Goal: Information Seeking & Learning: Learn about a topic

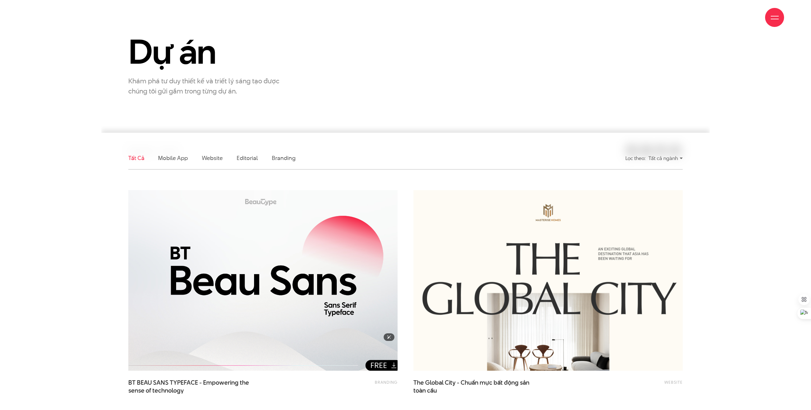
scroll to position [216, 0]
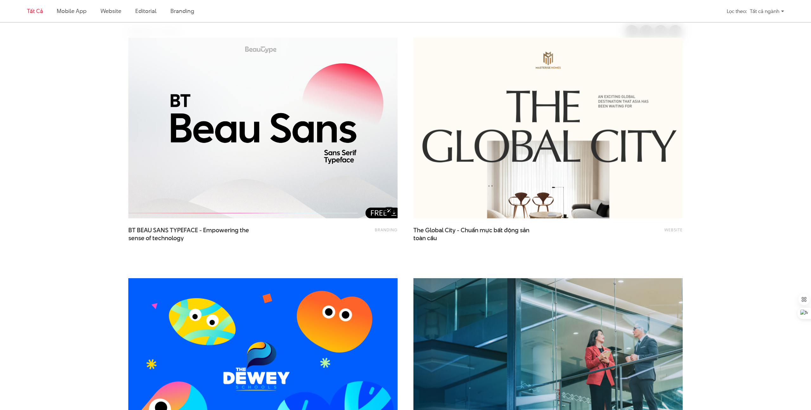
click at [300, 133] on img at bounding box center [263, 128] width 296 height 198
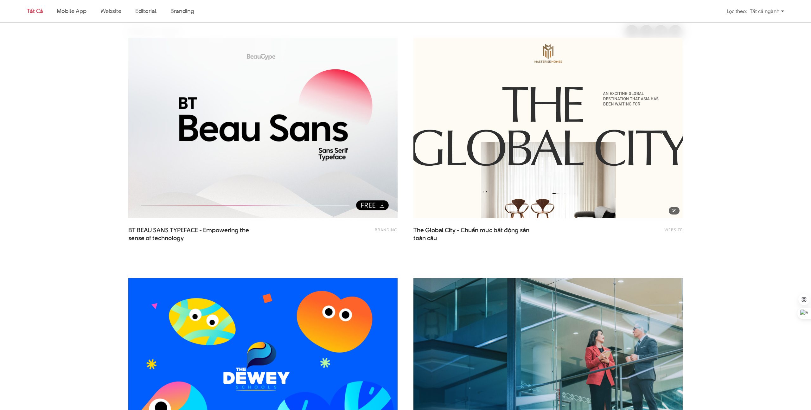
click at [503, 130] on img at bounding box center [548, 128] width 296 height 198
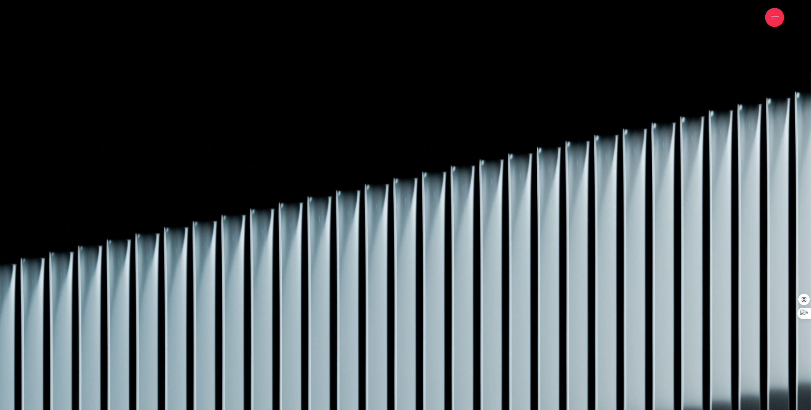
scroll to position [11196, 0]
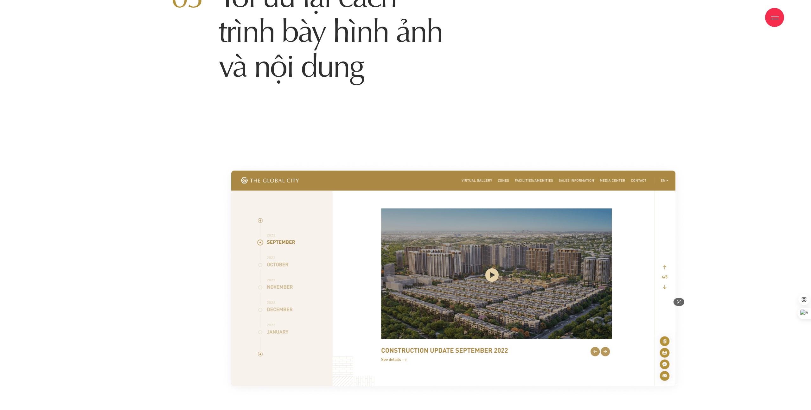
scroll to position [7152, 0]
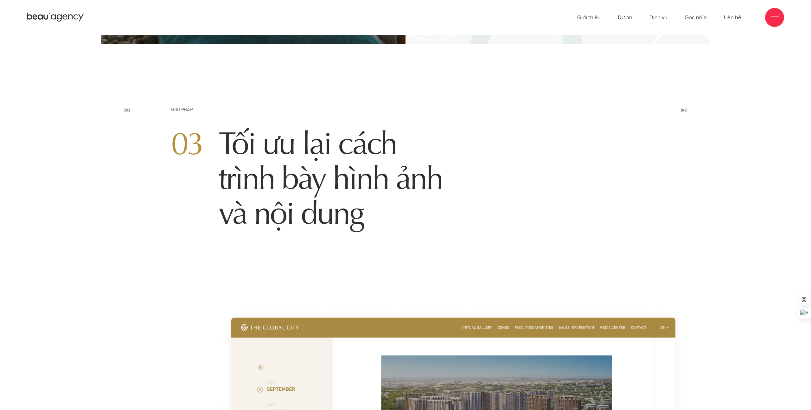
click at [285, 144] on h2 "03 Tối ưu lại cách trình bày hình ảnh và nội dung" at bounding box center [309, 178] width 277 height 105
click at [390, 158] on h2 "03 Tối ưu lại cách trình bày hình ảnh và nội dung" at bounding box center [309, 178] width 277 height 105
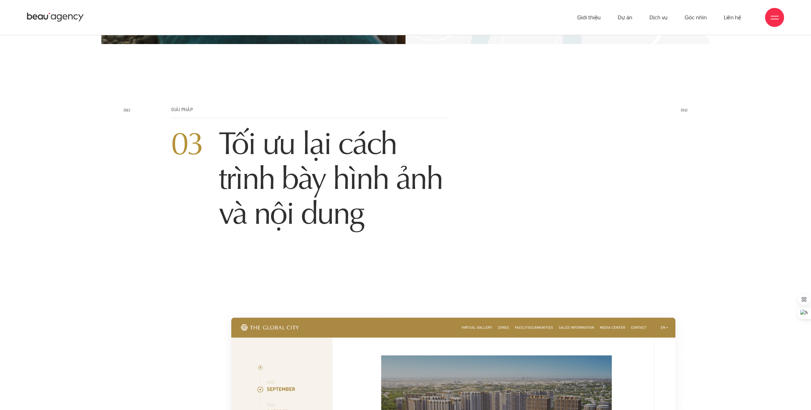
click at [390, 158] on h2 "03 Tối ưu lại cách trình bày hình ảnh và nội dung" at bounding box center [309, 178] width 277 height 105
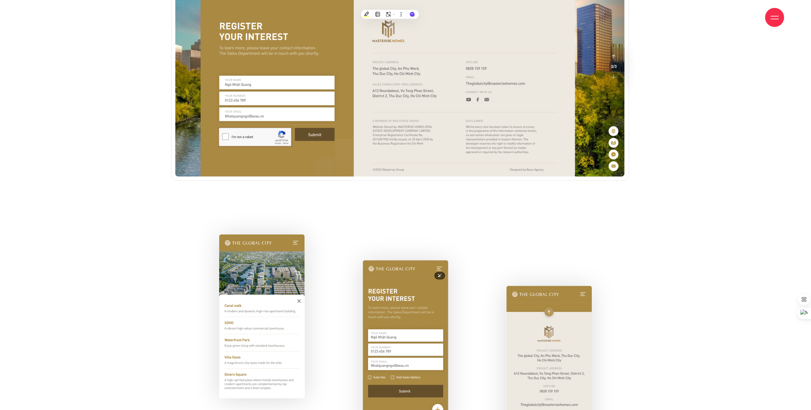
scroll to position [8012, 0]
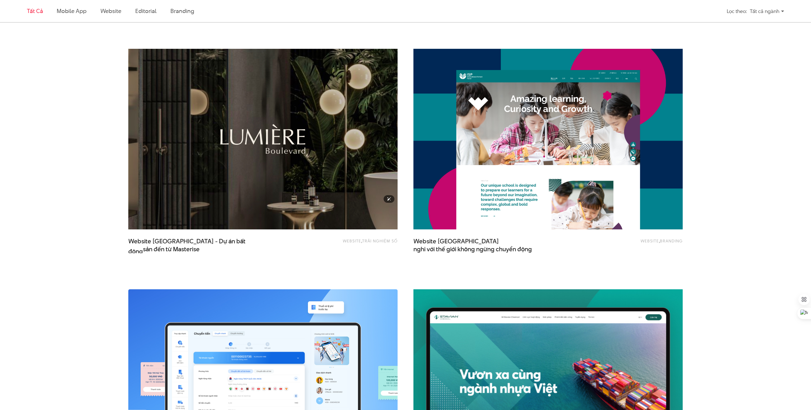
scroll to position [709, 0]
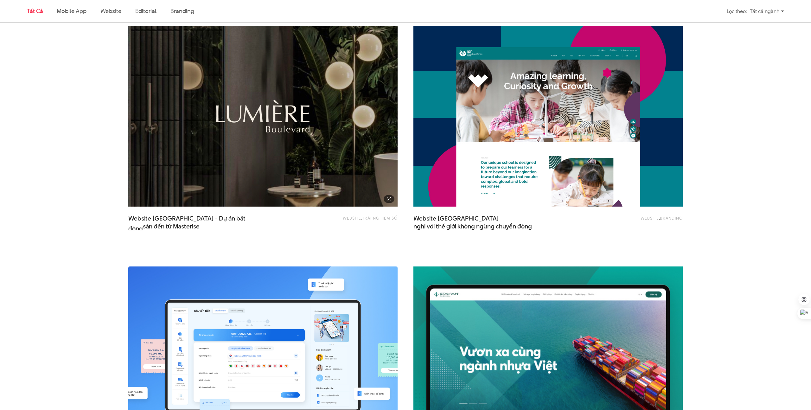
click at [216, 168] on img at bounding box center [263, 116] width 296 height 198
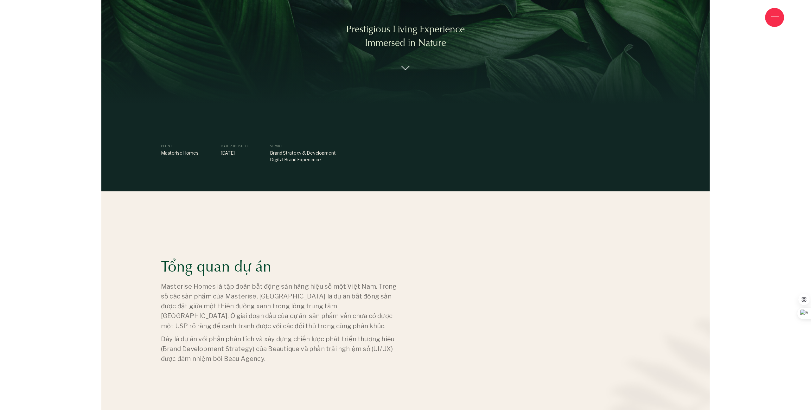
scroll to position [454, 0]
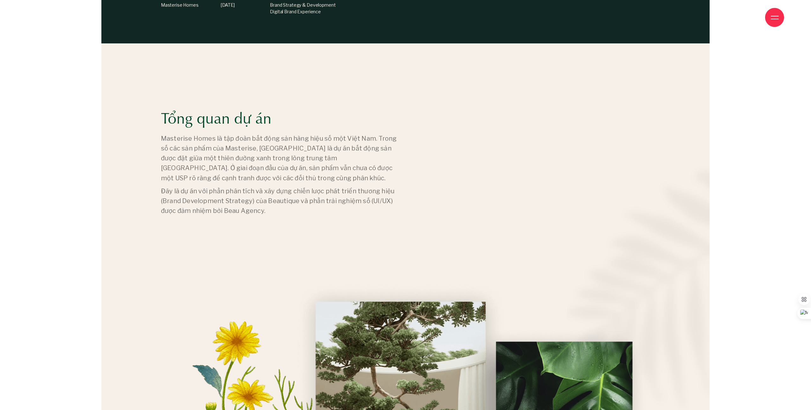
click at [268, 180] on p "Masterise Homes là tập đoàn bất động sản hàng hiệu số một Việt Nam. Trong số cá…" at bounding box center [279, 158] width 237 height 49
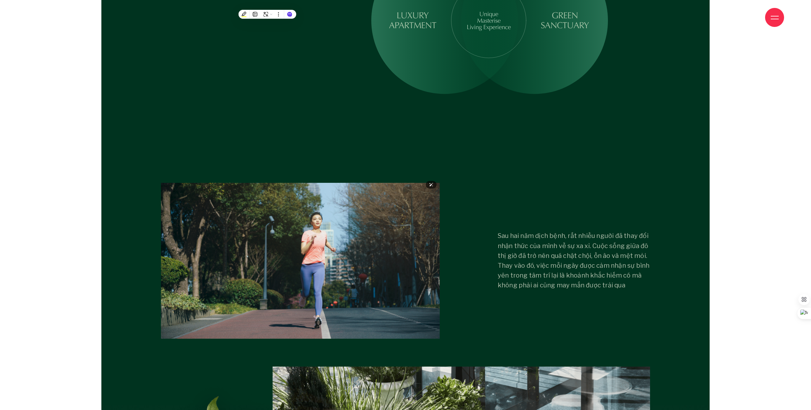
scroll to position [2610, 0]
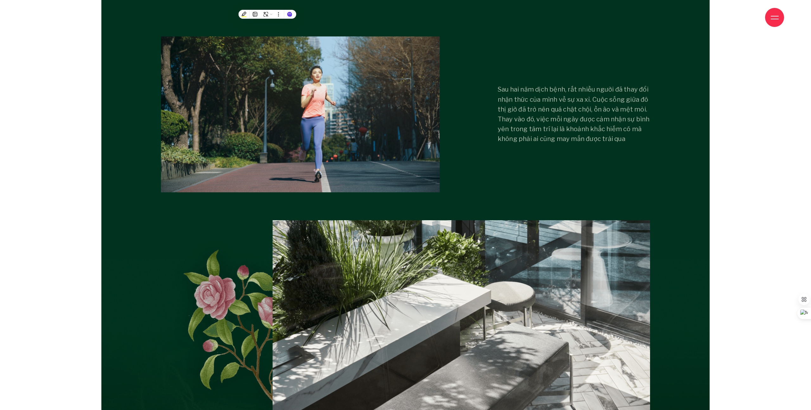
click at [501, 119] on p "Sau hai năm dịch bệnh, rất nhiều người đã thay đổi nhận thức của mình về sự xa …" at bounding box center [574, 114] width 152 height 59
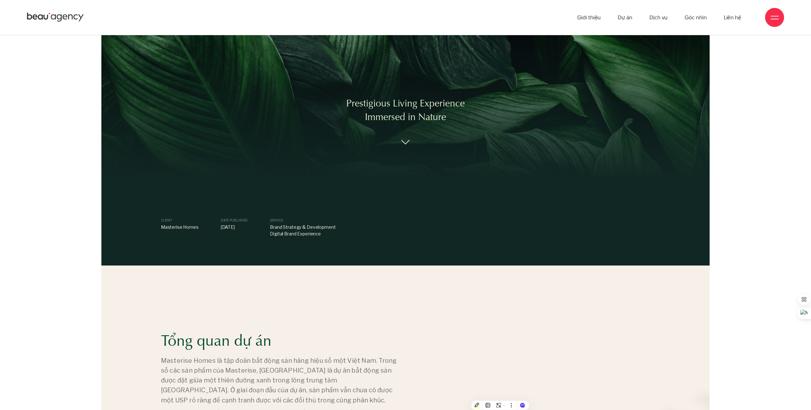
scroll to position [135, 0]
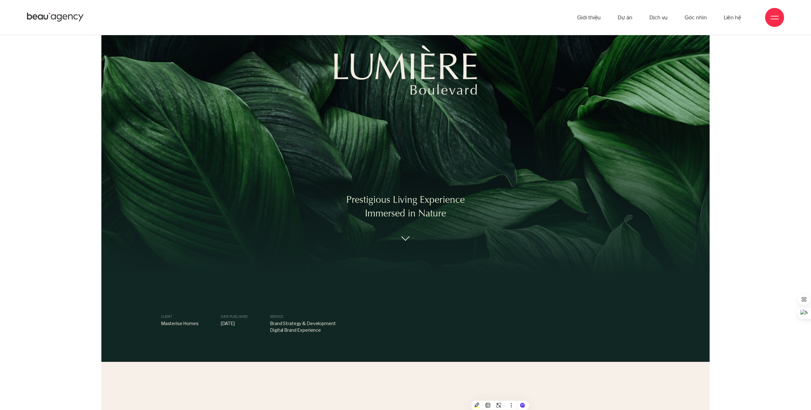
click at [398, 240] on div "Prestigious Living Experience Immersed in Nature" at bounding box center [405, 217] width 119 height 49
click at [409, 242] on img at bounding box center [406, 241] width 8 height 5
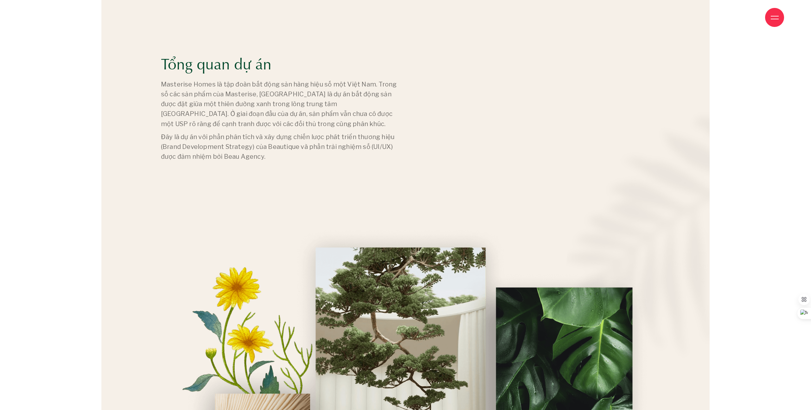
scroll to position [509, 0]
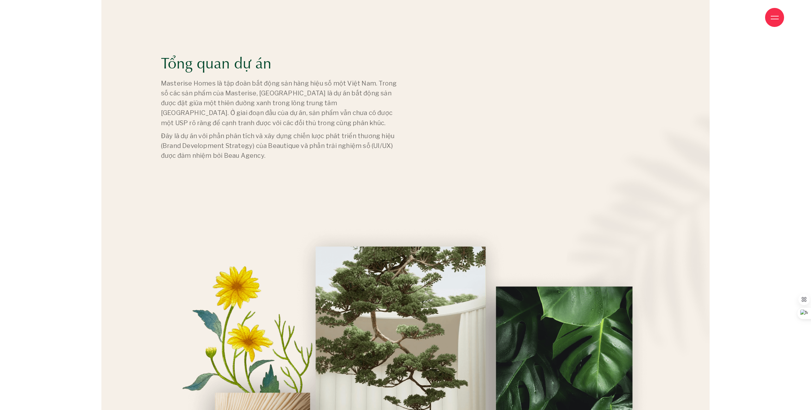
click at [205, 145] on p "Đây là dự án với phần phân tích và xây dựng chiến lược phát triển thương hiệu (…" at bounding box center [279, 146] width 237 height 30
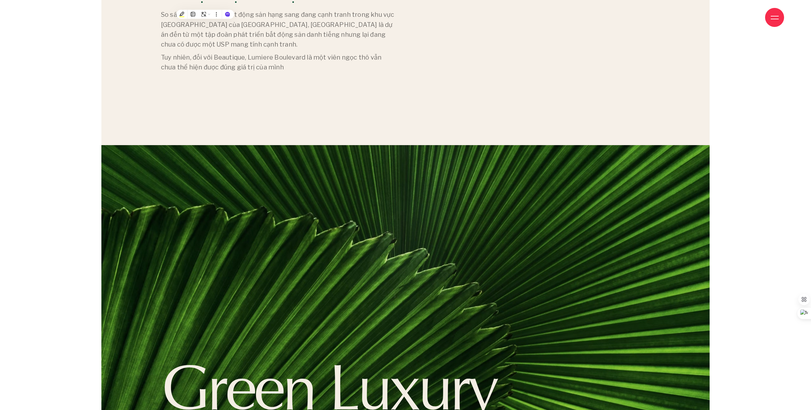
scroll to position [1769, 0]
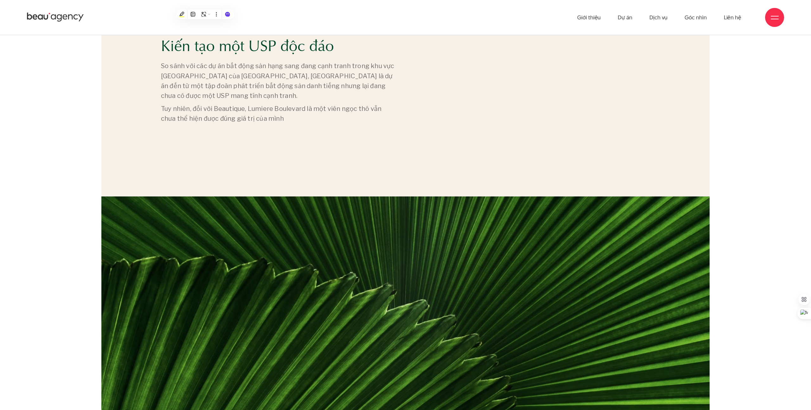
click at [248, 111] on p "Tuy nhiên, đối với Beautique, Lumiere Boulevard là một viên ngọc thô vẫn chưa t…" at bounding box center [279, 114] width 237 height 20
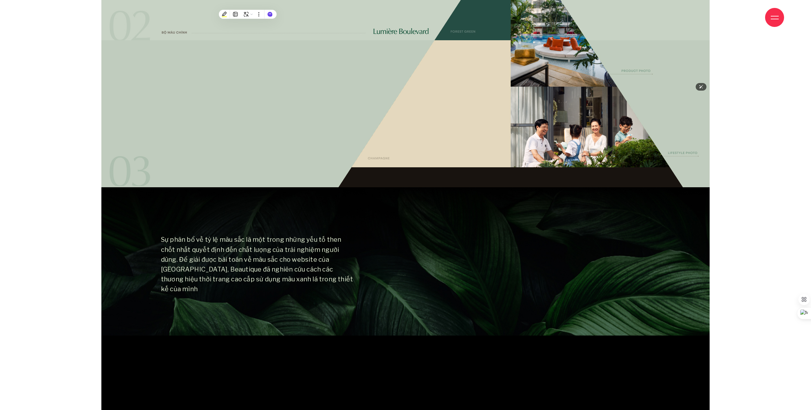
scroll to position [4766, 0]
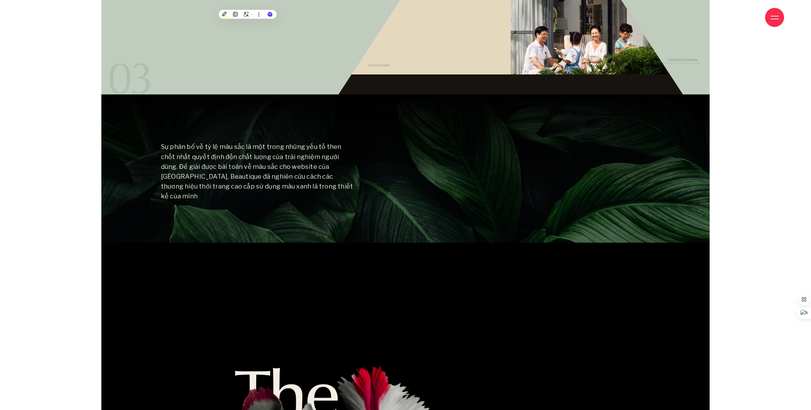
click at [271, 155] on p "Sự phân bổ về tỷ lệ màu sắc là một trong những yếu tố then chốt nhất quyết định…" at bounding box center [258, 171] width 195 height 59
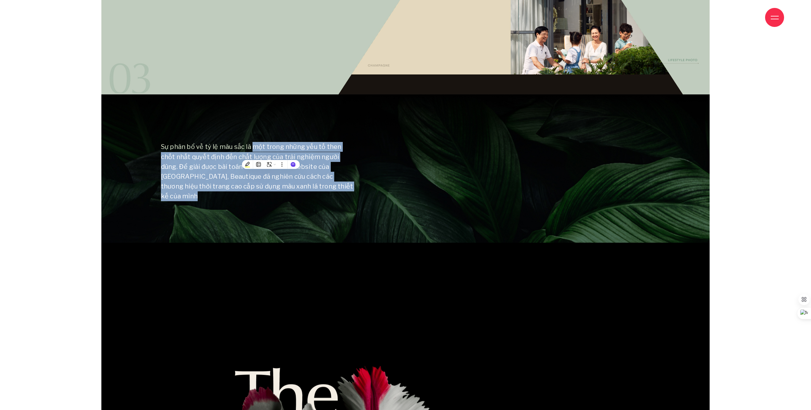
click at [319, 159] on p "Sự phân bổ về tỷ lệ màu sắc là một trong những yếu tố then chốt nhất quyết định…" at bounding box center [258, 171] width 195 height 59
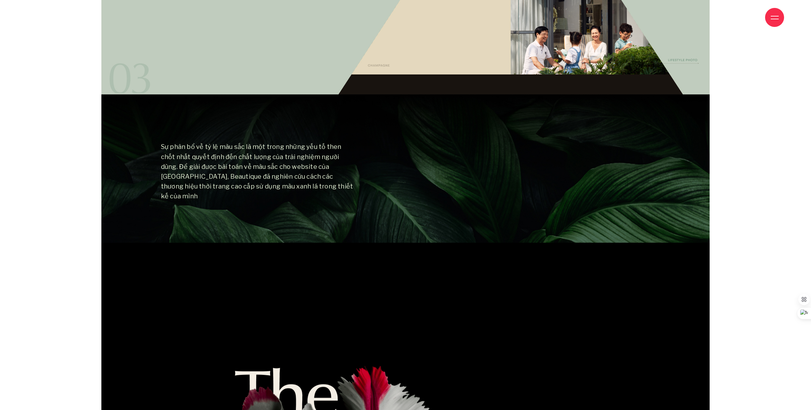
click at [274, 184] on p "Sự phân bổ về tỷ lệ màu sắc là một trong những yếu tố then chốt nhất quyết định…" at bounding box center [258, 171] width 195 height 59
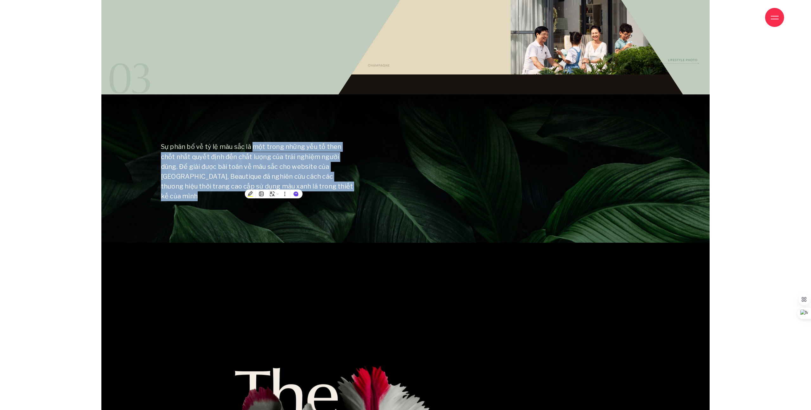
click at [379, 167] on div "Sự phân bổ về tỷ lệ màu sắc là một trong những yếu tố then chốt nhất quyết định…" at bounding box center [405, 171] width 505 height 59
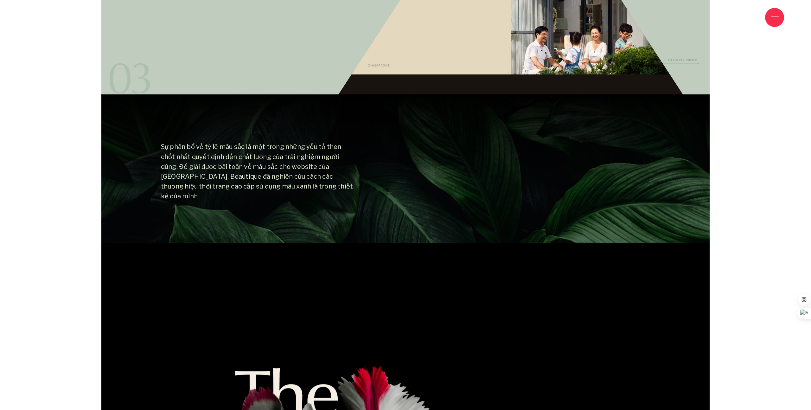
click at [310, 169] on p "Sự phân bổ về tỷ lệ màu sắc là một trong những yếu tố then chốt nhất quyết định…" at bounding box center [258, 171] width 195 height 59
copy p "Lumiere"
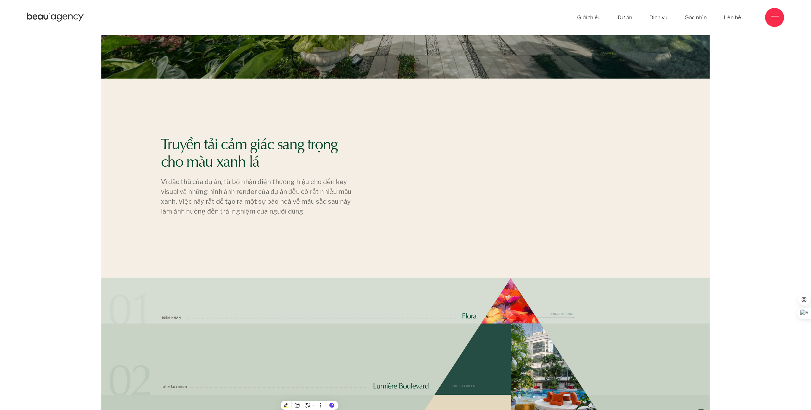
scroll to position [4292, 0]
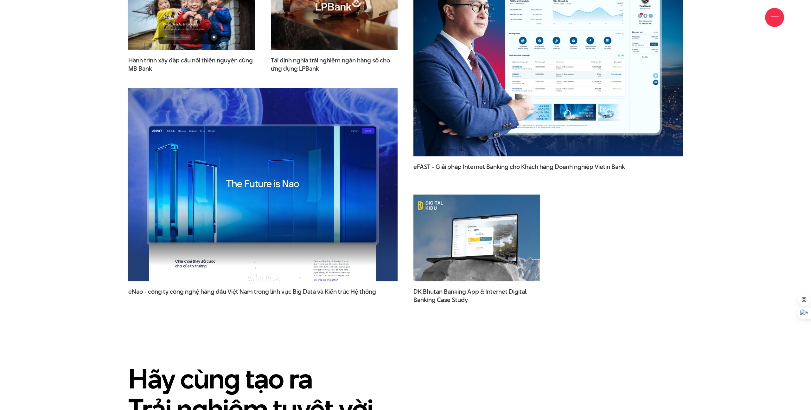
scroll to position [2631, 0]
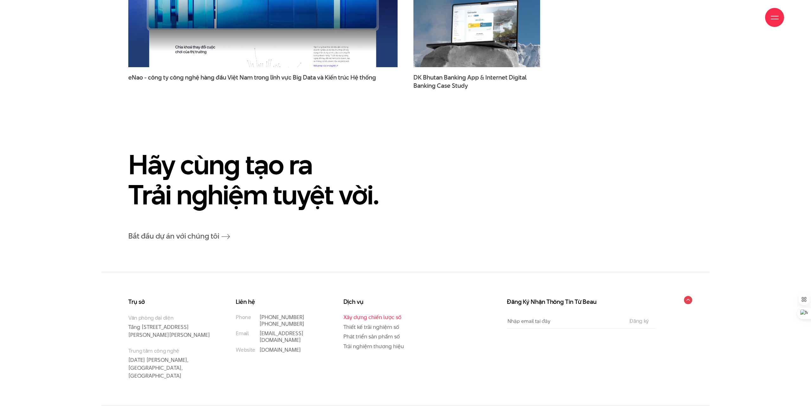
click at [371, 313] on link "Xây dựng chiến lược số" at bounding box center [373, 317] width 58 height 8
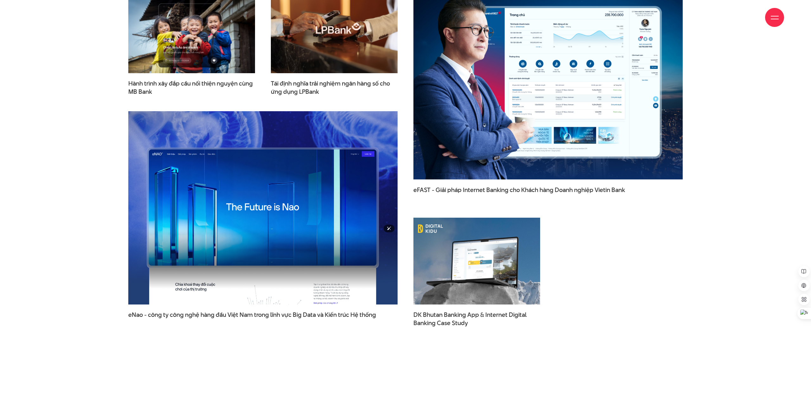
scroll to position [2161, 0]
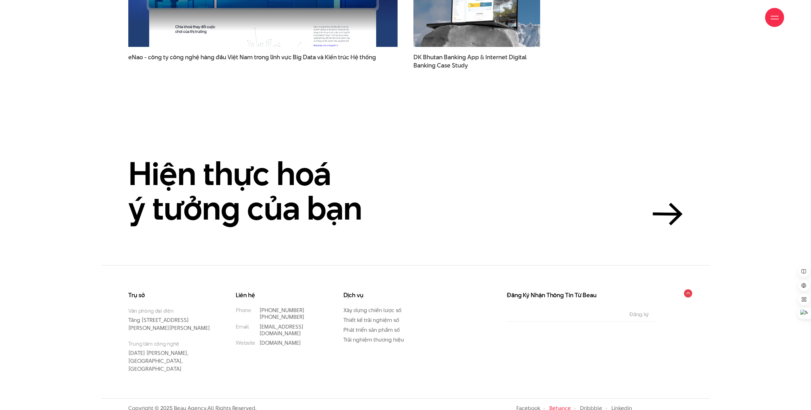
click at [562, 404] on link "Behance" at bounding box center [561, 408] width 22 height 8
